Goal: Information Seeking & Learning: Learn about a topic

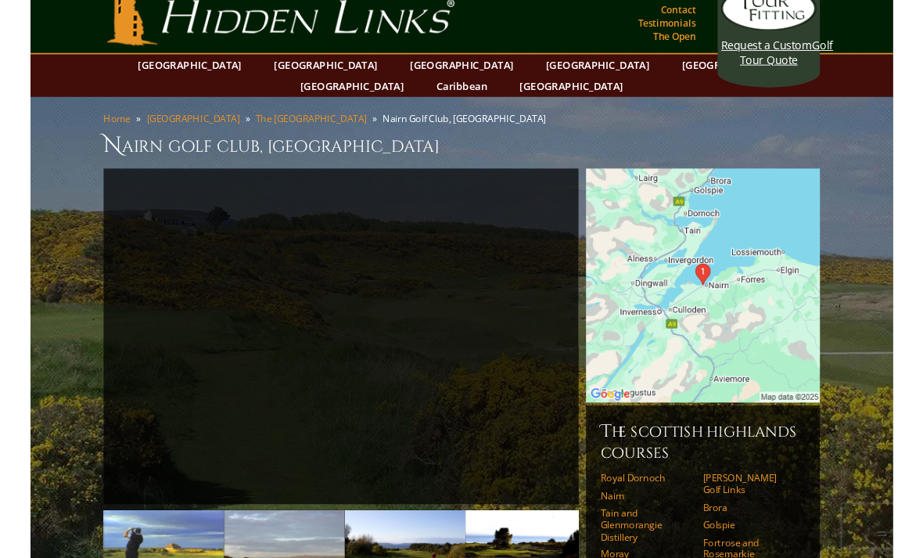
scroll to position [5, 0]
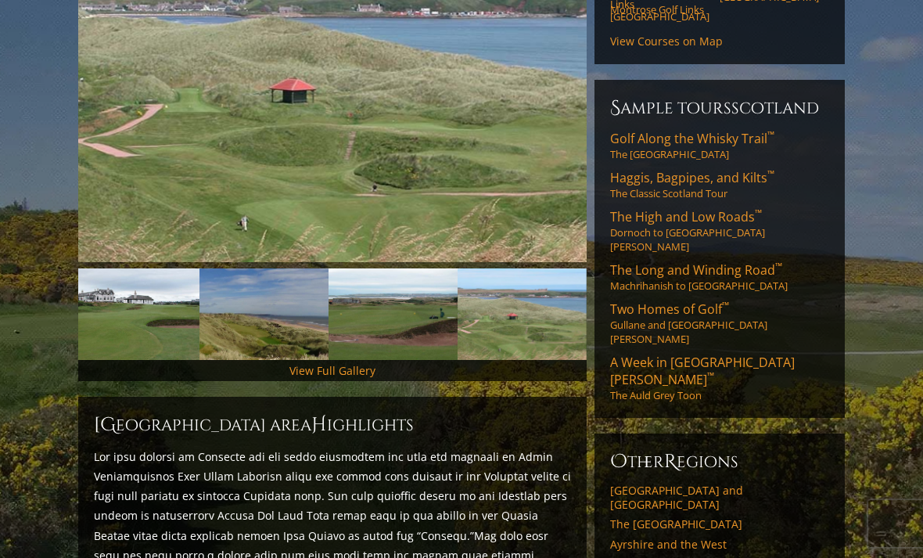
scroll to position [294, 0]
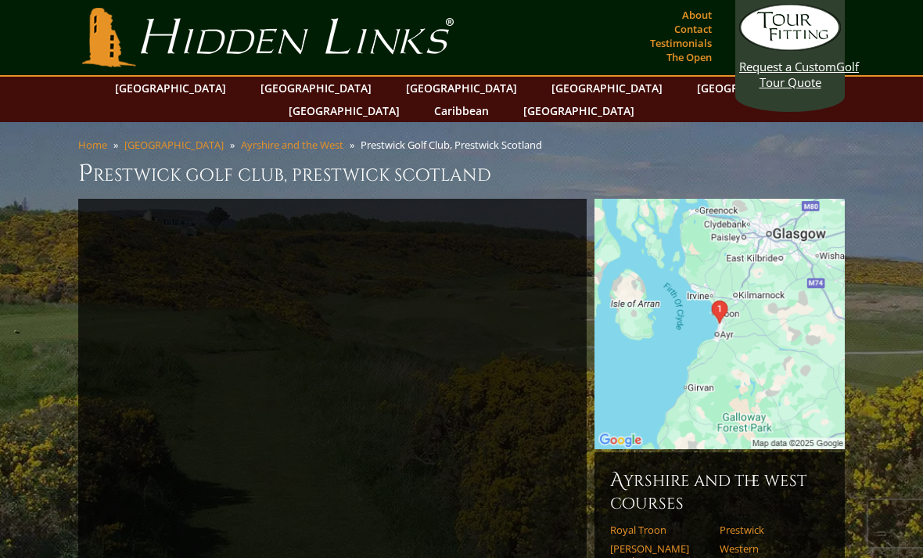
click at [544, 86] on link "[GEOGRAPHIC_DATA]" at bounding box center [607, 88] width 127 height 23
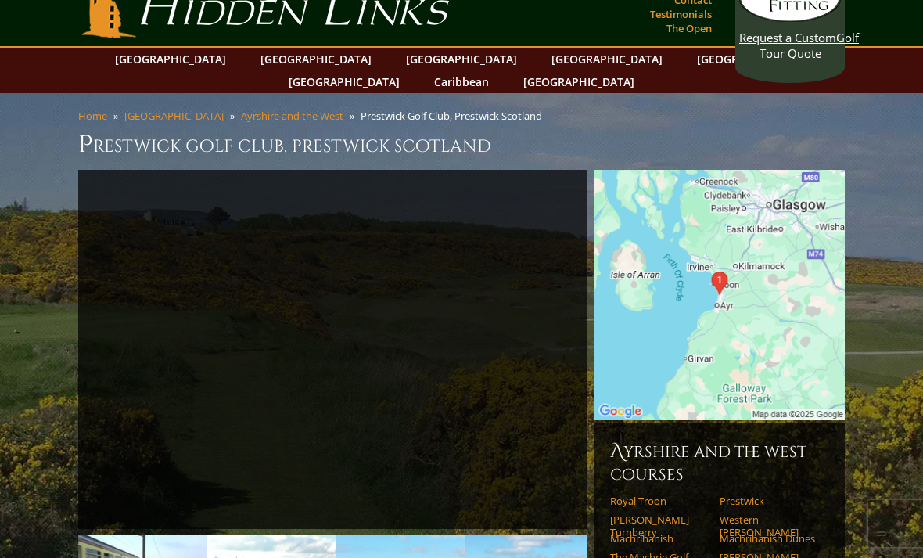
scroll to position [34, 0]
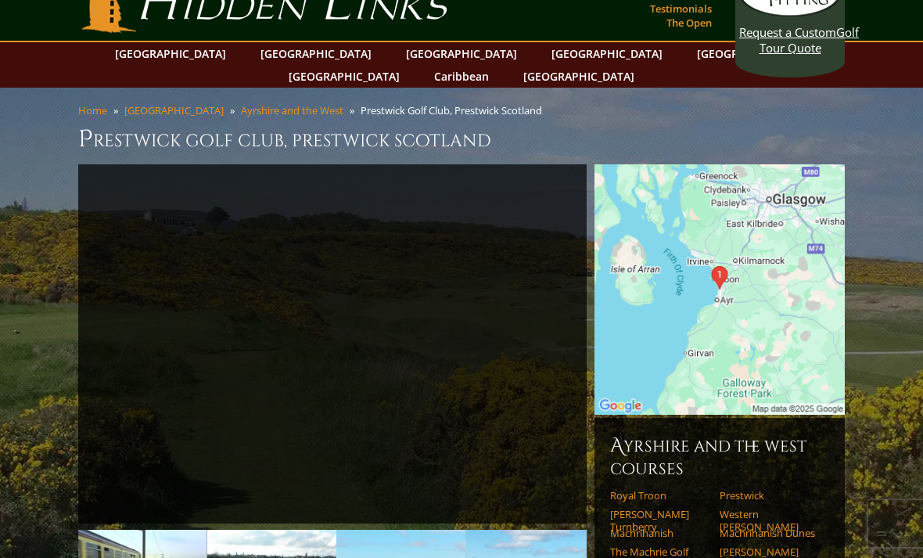
click at [408, 65] on link "[GEOGRAPHIC_DATA]" at bounding box center [344, 76] width 127 height 23
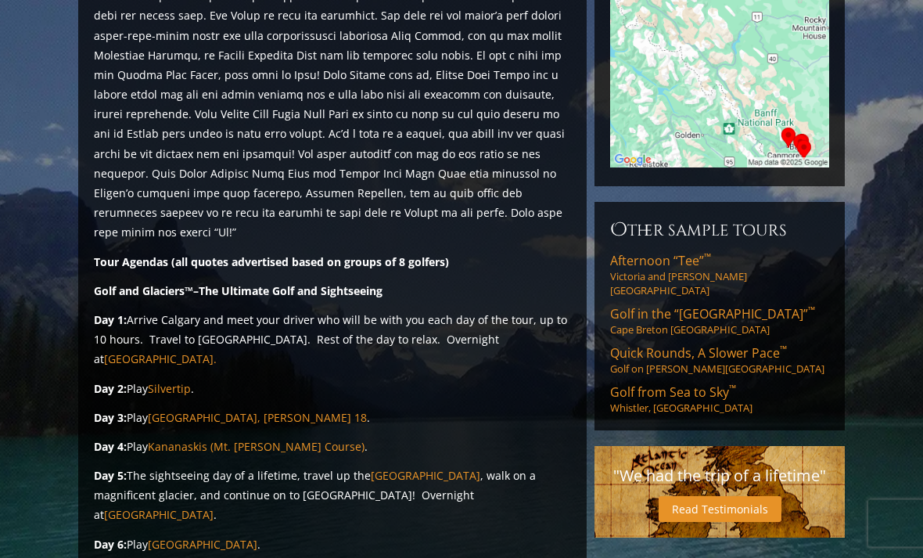
scroll to position [361, 0]
click at [172, 381] on link "Silvertip" at bounding box center [169, 388] width 43 height 15
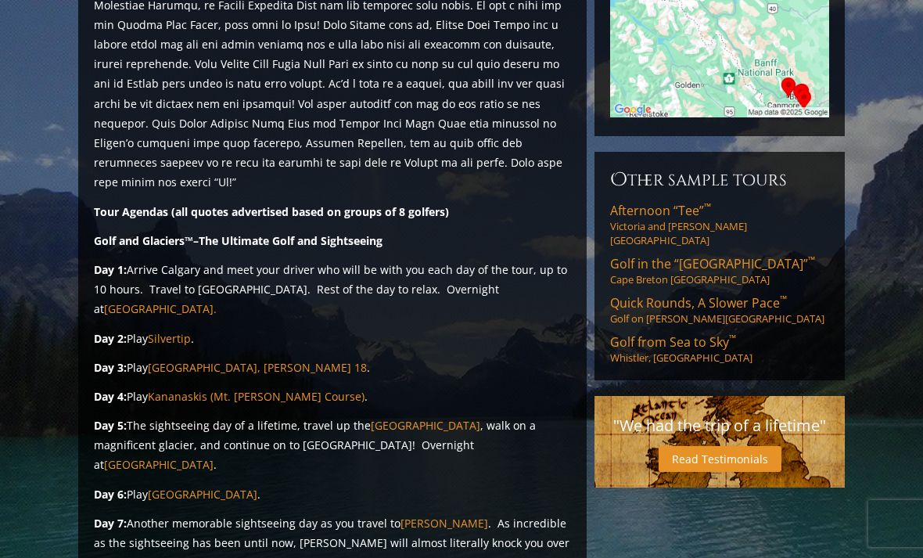
click at [229, 360] on link "Banff Springs Golf Course, Stanley Thompson 18" at bounding box center [257, 367] width 219 height 15
